Goal: Information Seeking & Learning: Learn about a topic

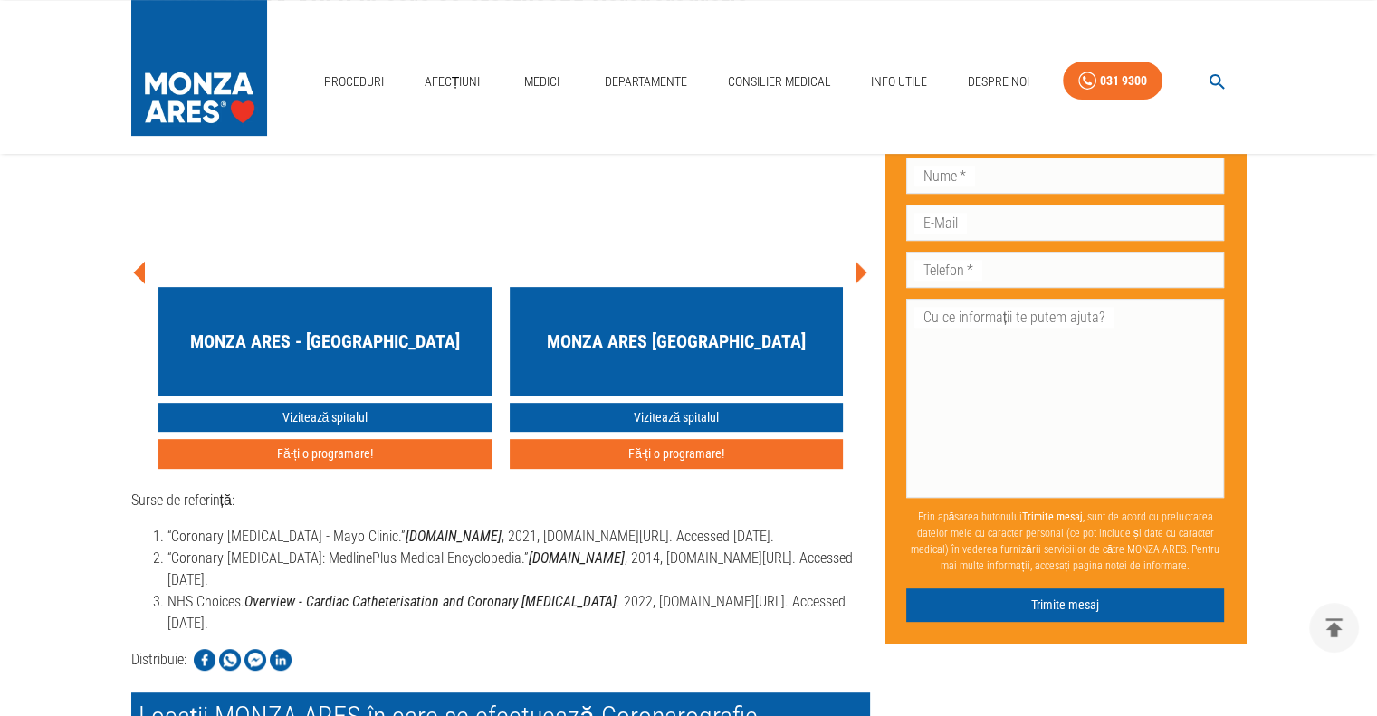
scroll to position [7603, 0]
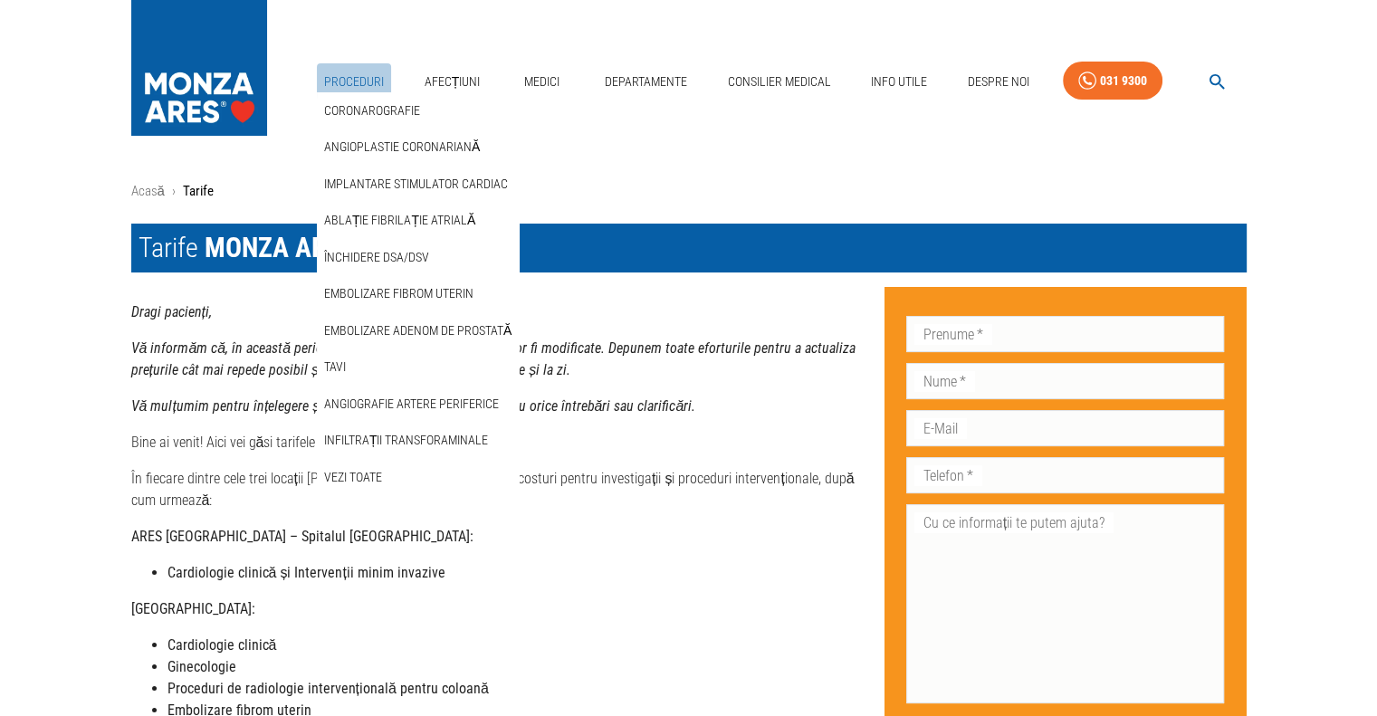
click at [362, 76] on link "Proceduri" at bounding box center [354, 81] width 74 height 37
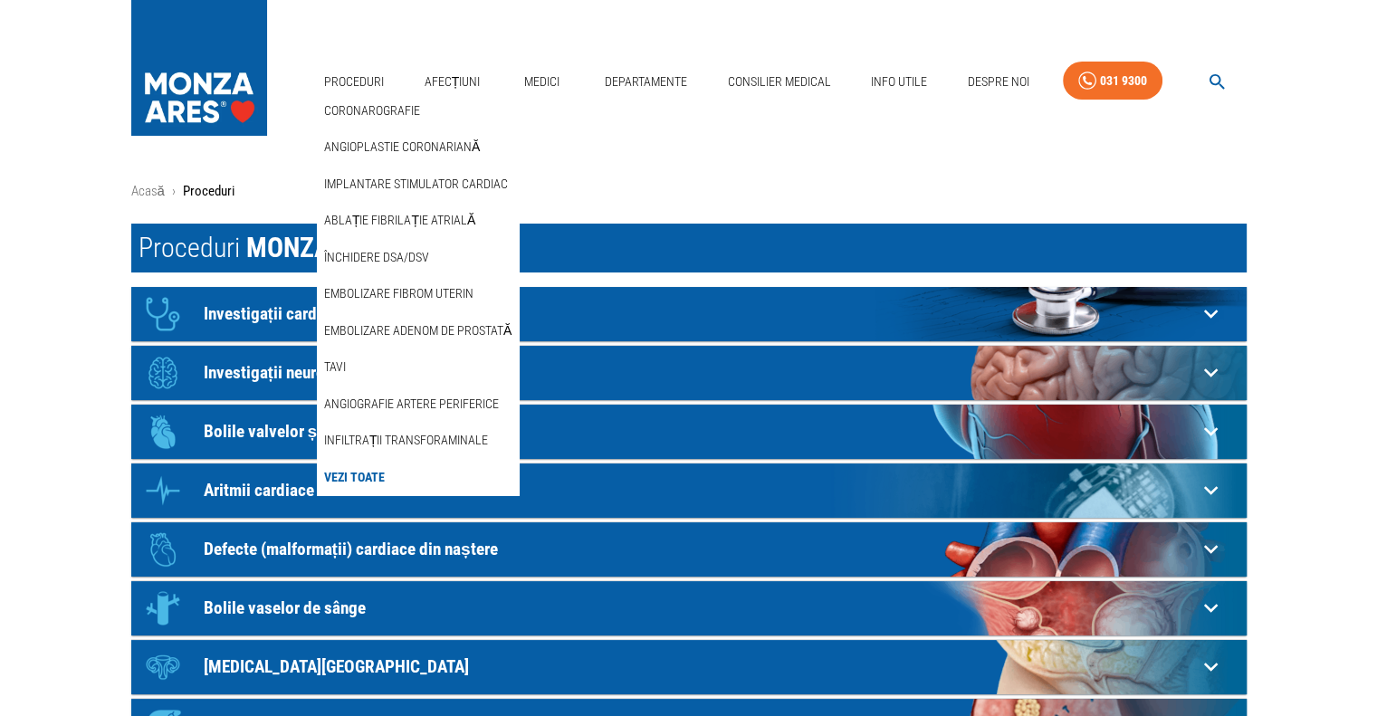
click at [340, 477] on link "Vezi Toate" at bounding box center [354, 478] width 68 height 30
click at [384, 110] on link "Coronarografie" at bounding box center [371, 111] width 103 height 30
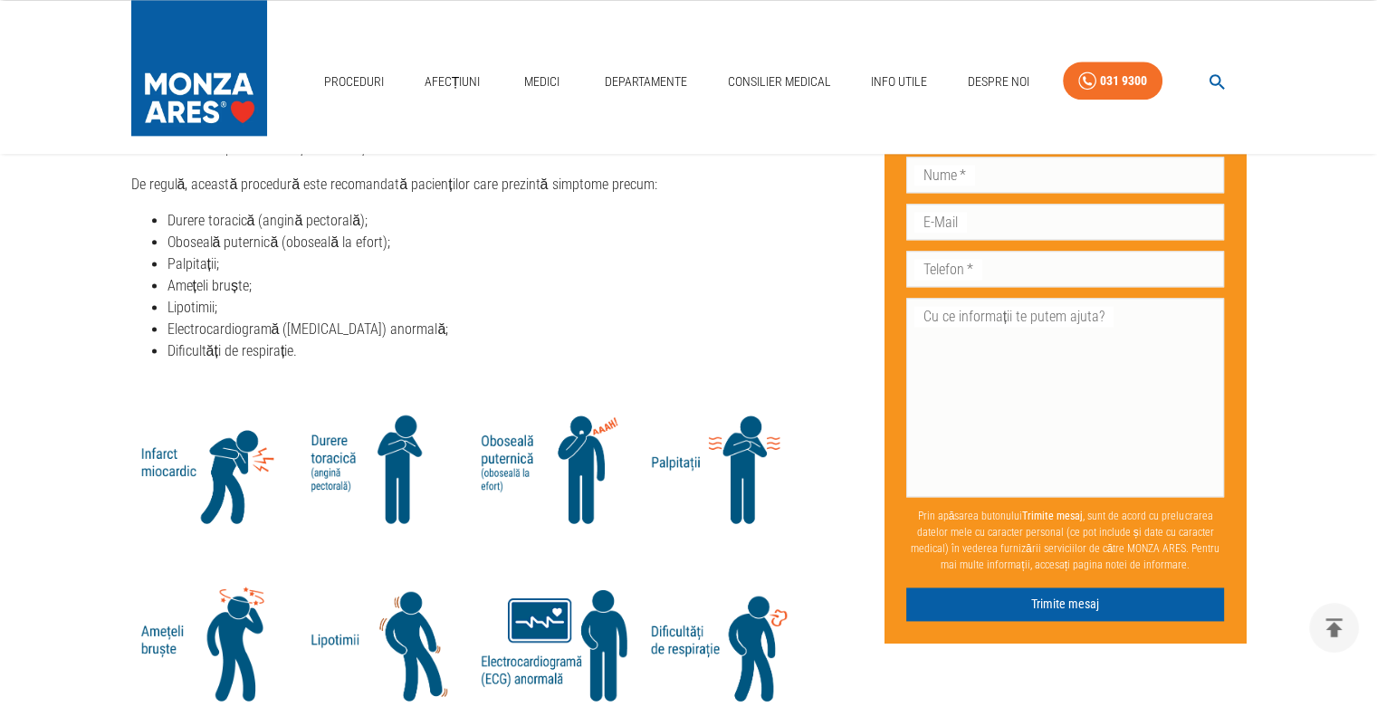
scroll to position [2353, 0]
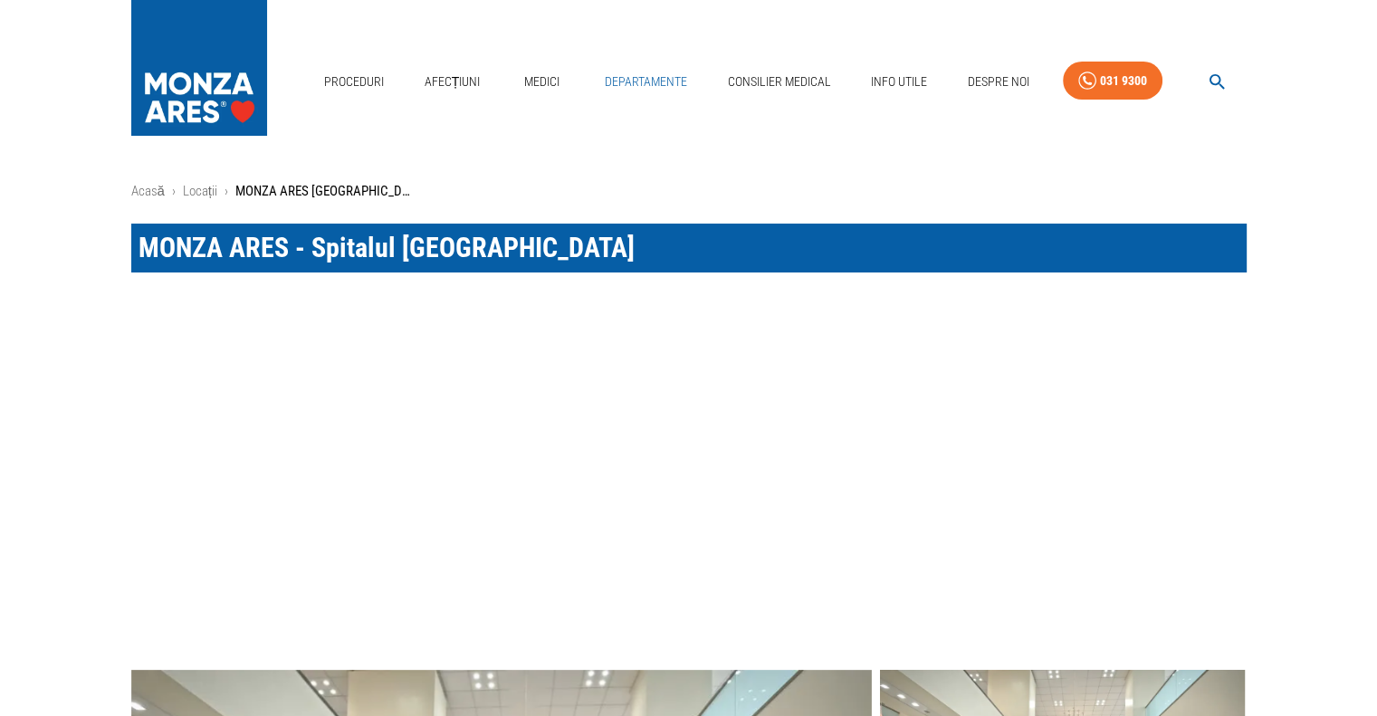
click at [652, 85] on link "Departamente" at bounding box center [645, 81] width 97 height 37
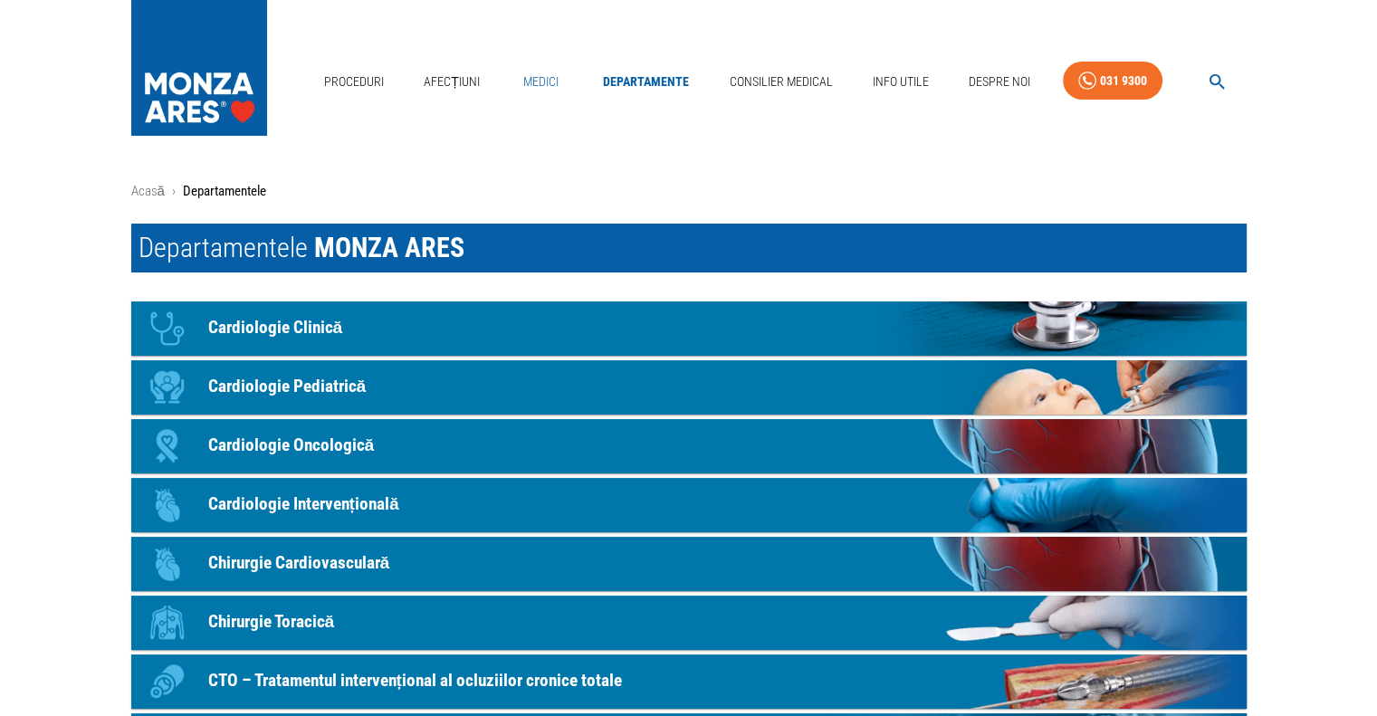
click at [556, 88] on link "Medici" at bounding box center [541, 81] width 58 height 37
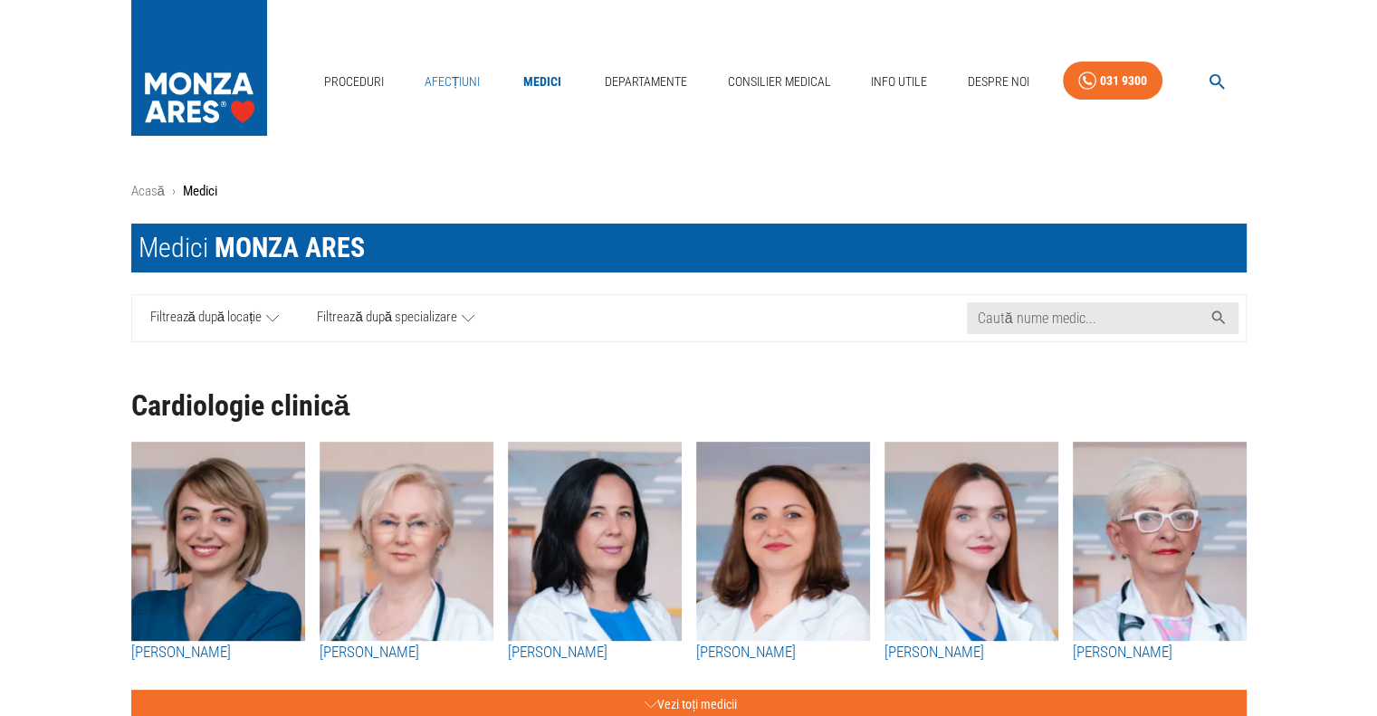
click at [438, 81] on link "Afecțiuni" at bounding box center [452, 81] width 71 height 37
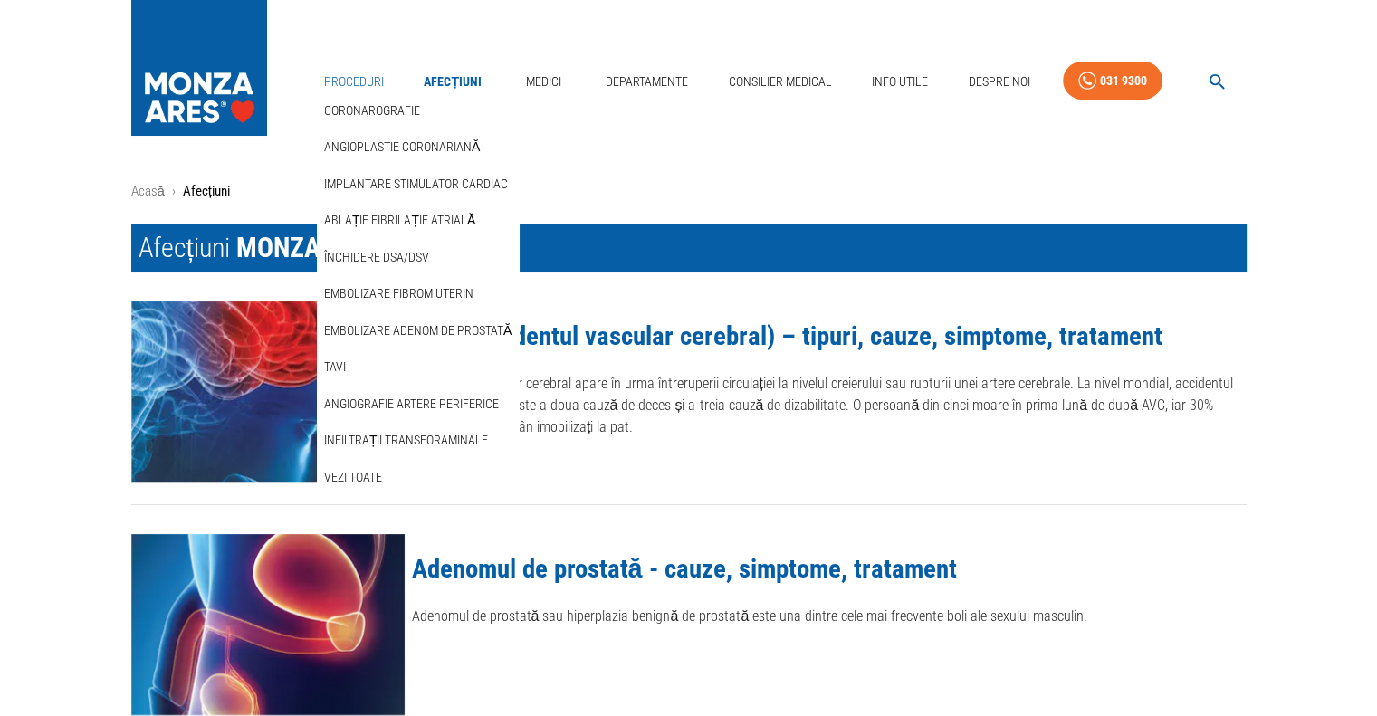
click at [362, 81] on link "Proceduri" at bounding box center [354, 81] width 74 height 37
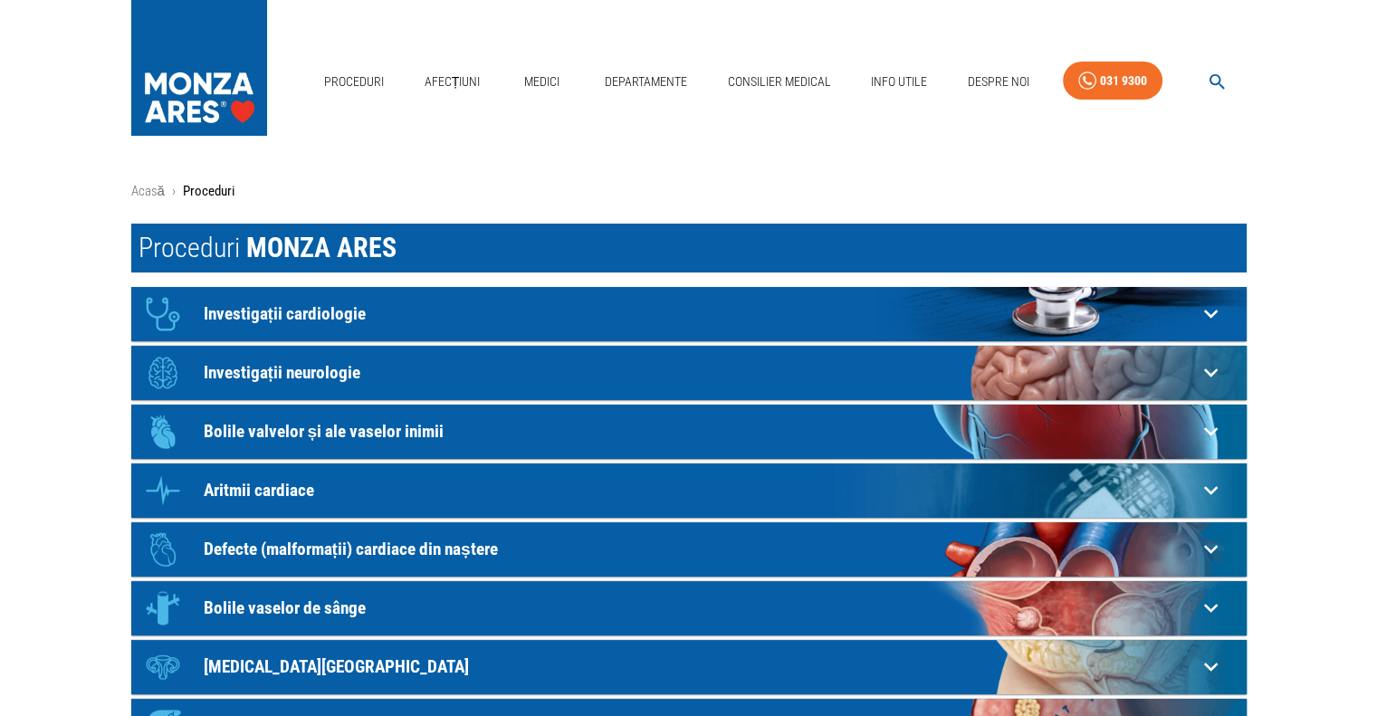
click at [230, 78] on img at bounding box center [199, 63] width 136 height 127
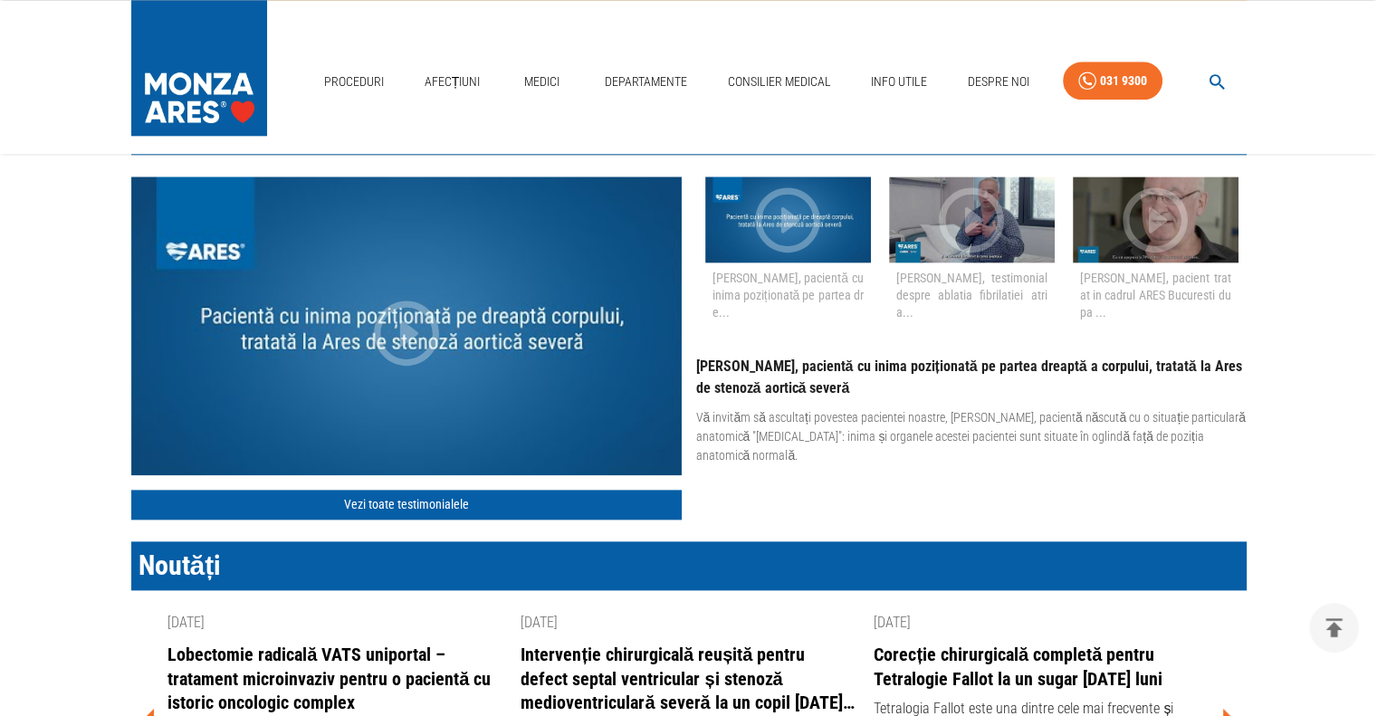
scroll to position [1810, 0]
